Goal: Task Accomplishment & Management: Use online tool/utility

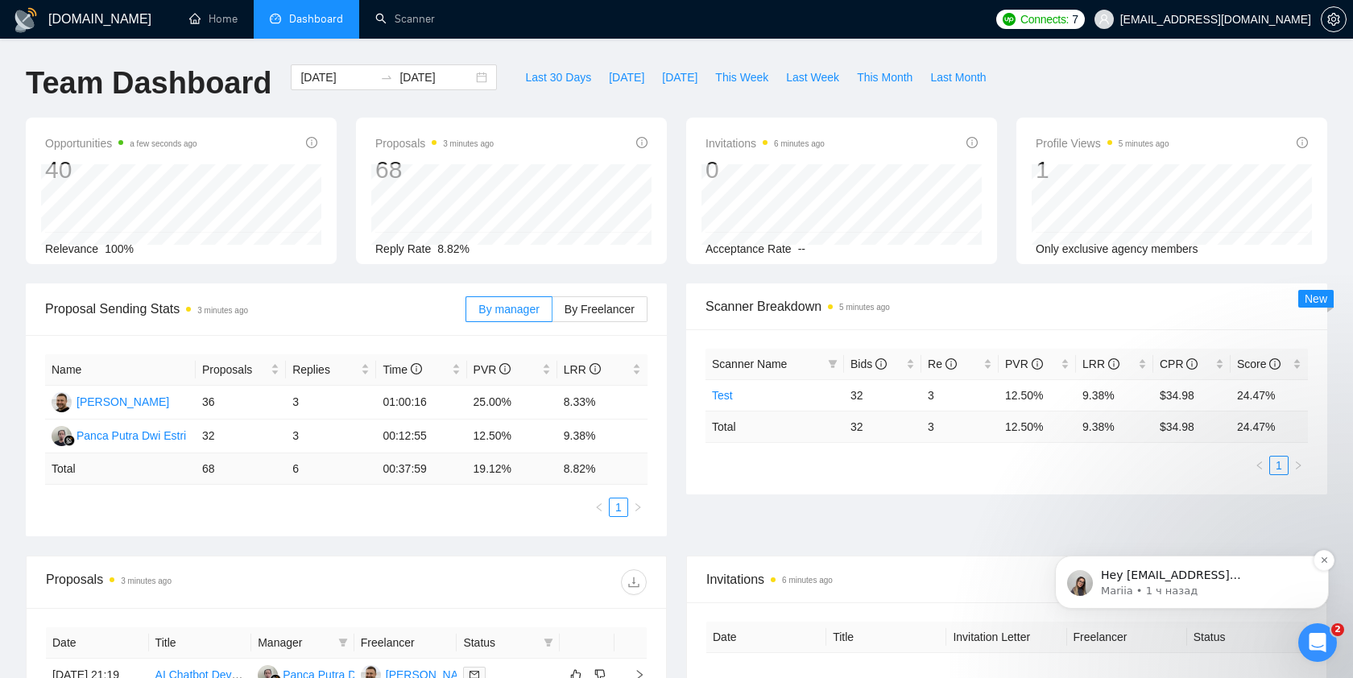
click at [1214, 580] on p "Hey [EMAIL_ADDRESS][DOMAIN_NAME], Looks like your Upwork agency DevMaxUp 🚀 ran …" at bounding box center [1205, 576] width 208 height 16
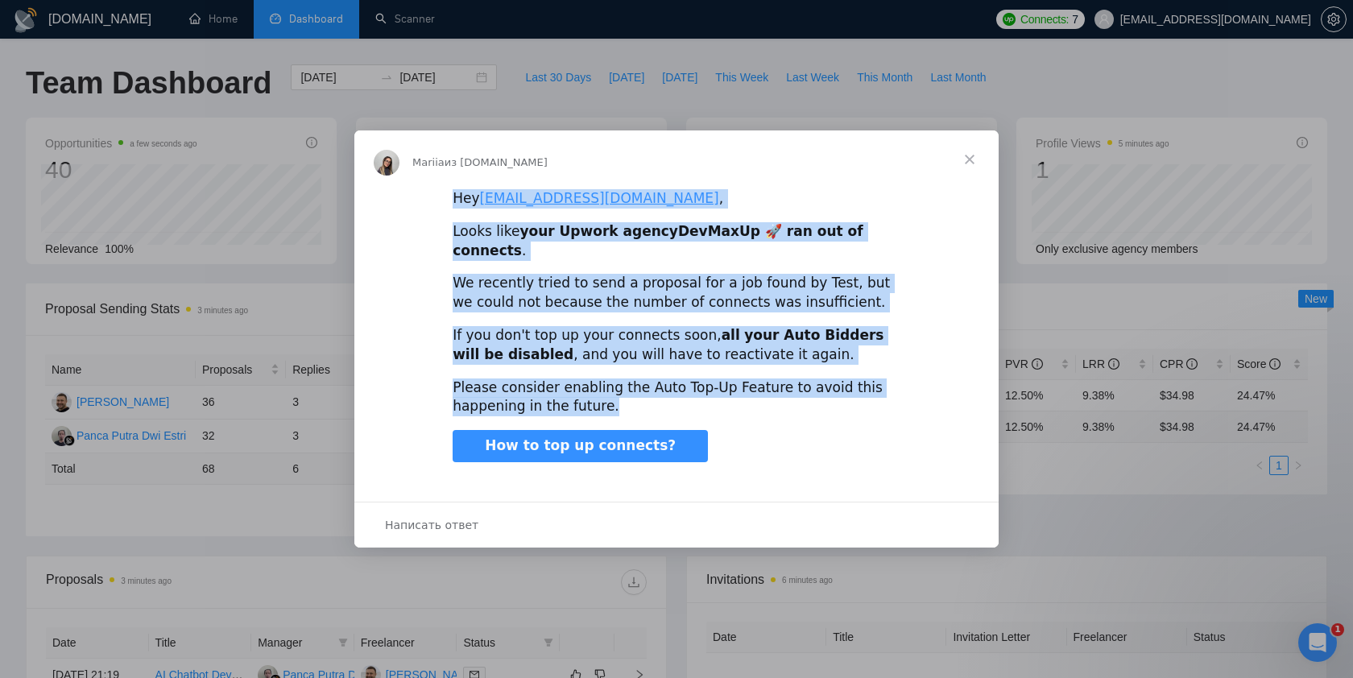
drag, startPoint x: 444, startPoint y: 206, endPoint x: 610, endPoint y: 403, distance: 256.6
click at [610, 403] on div "Hey [EMAIL_ADDRESS][DOMAIN_NAME] , Looks like your Upwork agency DevMaxUp 🚀 ran…" at bounding box center [676, 338] width 644 height 300
click at [971, 166] on span "Закрыть" at bounding box center [970, 159] width 58 height 58
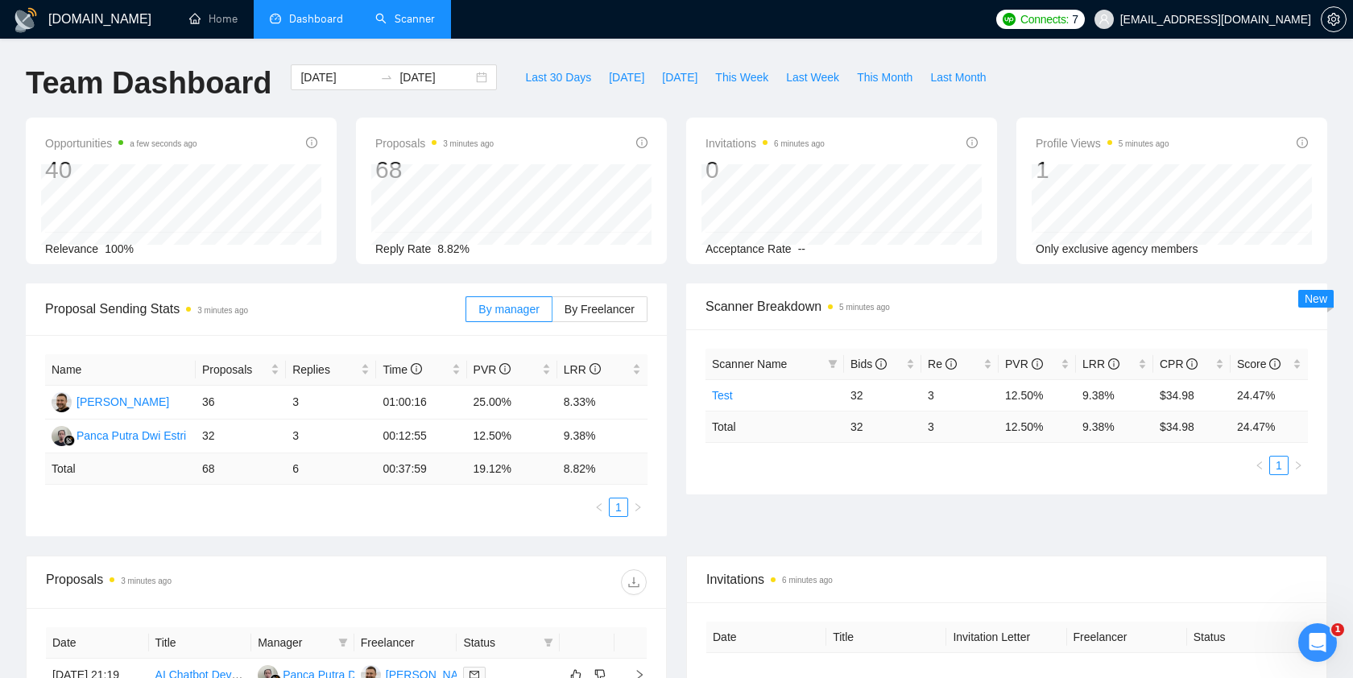
click at [411, 24] on link "Scanner" at bounding box center [405, 19] width 60 height 14
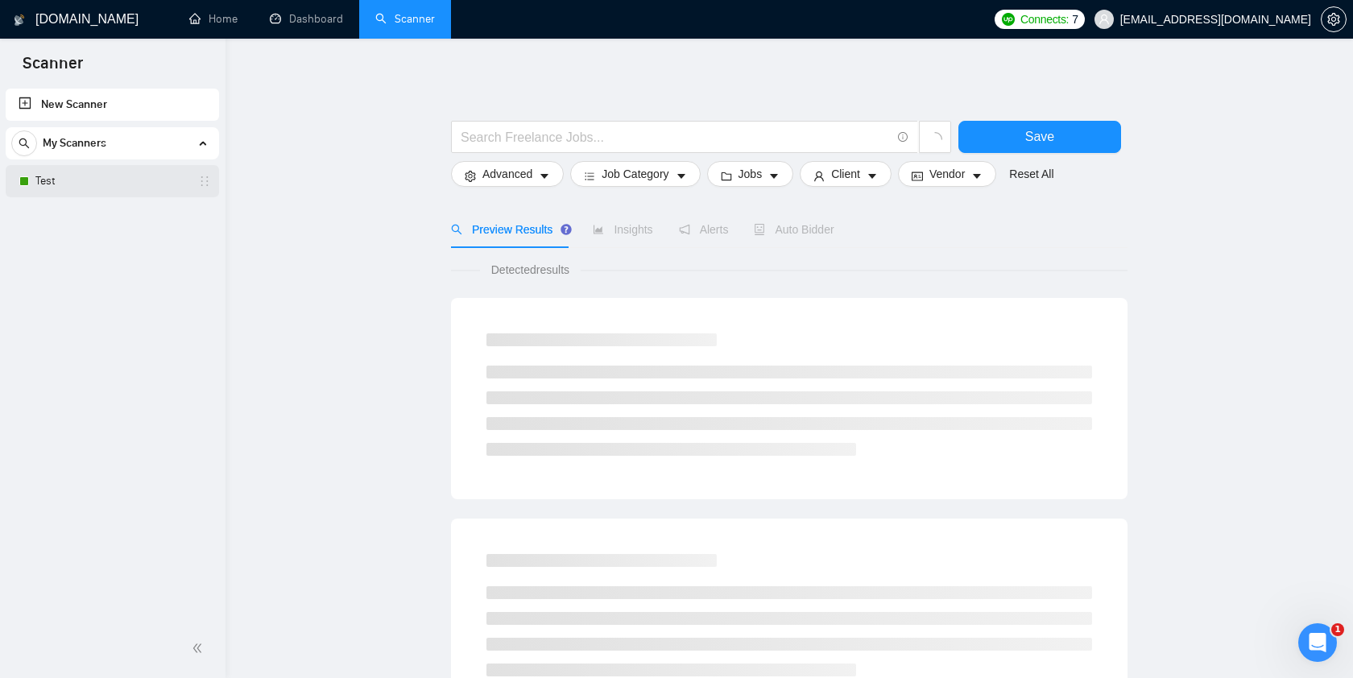
click at [81, 181] on link "Test" at bounding box center [111, 181] width 153 height 32
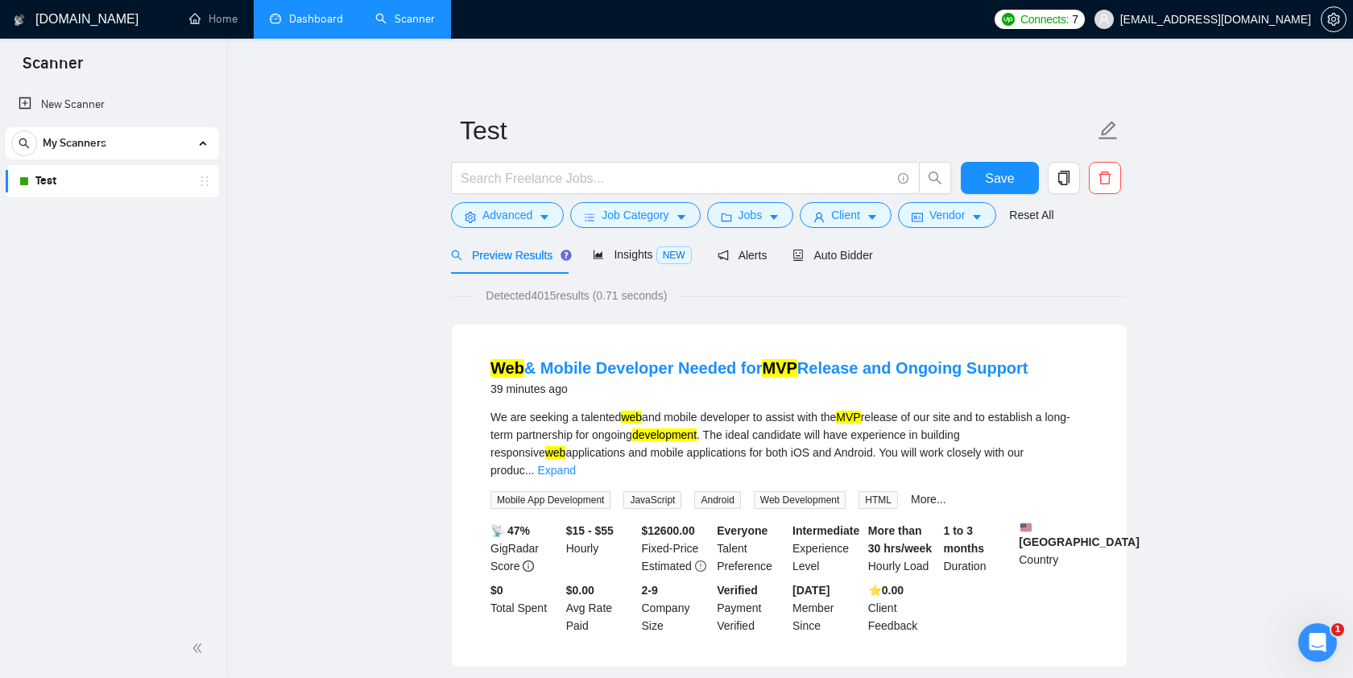
click at [299, 19] on link "Dashboard" at bounding box center [306, 19] width 73 height 14
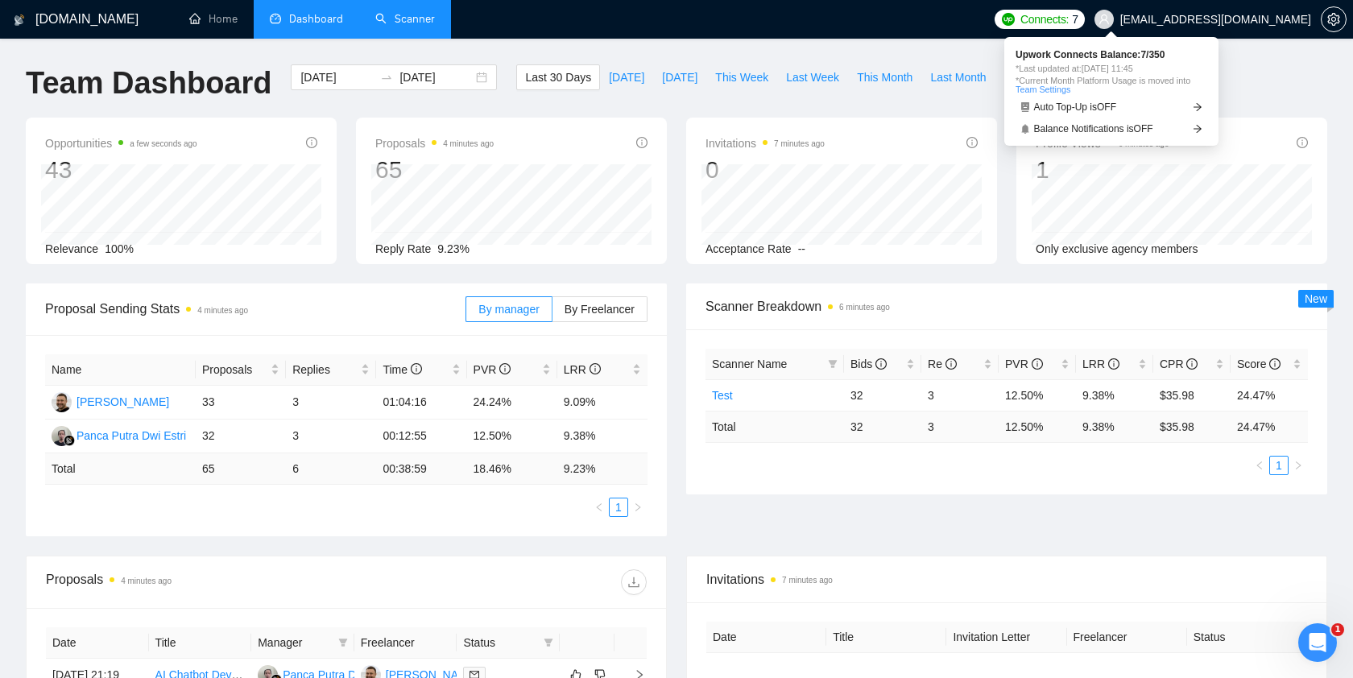
click at [1069, 19] on span "Connects:" at bounding box center [1044, 19] width 48 height 18
click at [1069, 17] on span "Connects:" at bounding box center [1044, 19] width 48 height 18
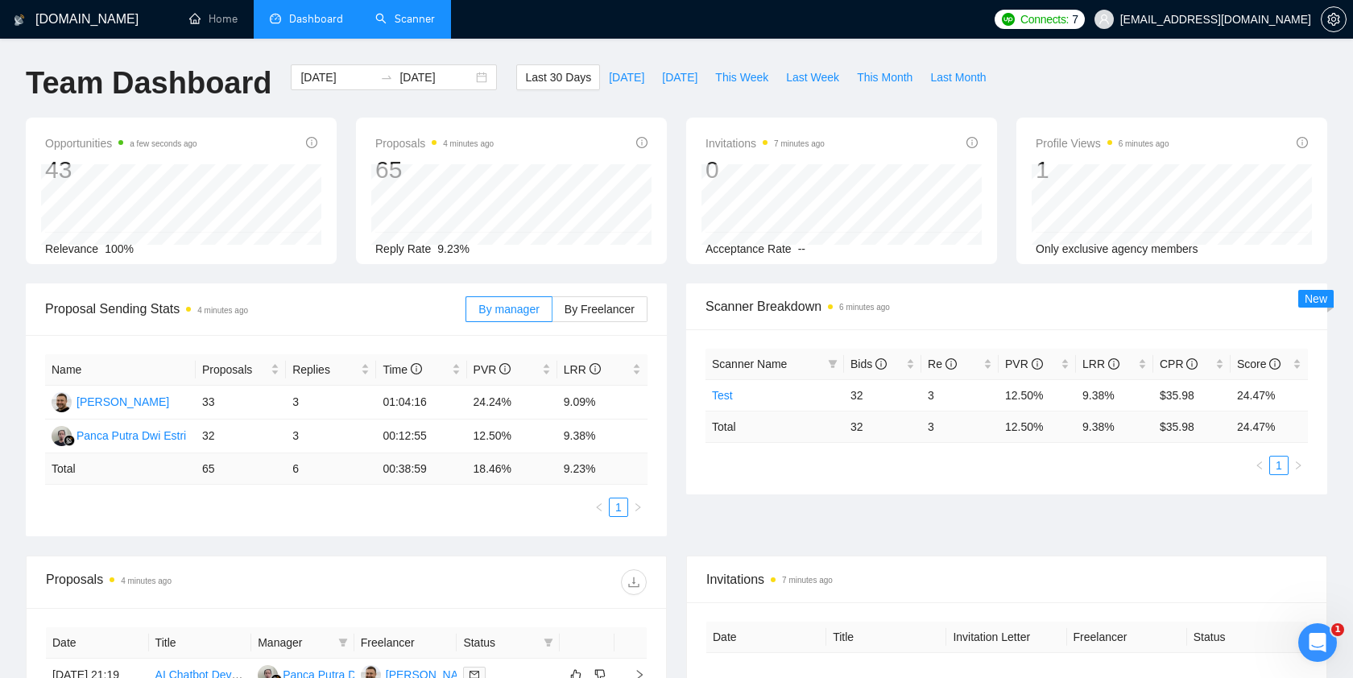
click at [917, 25] on ul "Home Dashboard Scanner" at bounding box center [576, 19] width 819 height 39
